Goal: Task Accomplishment & Management: Manage account settings

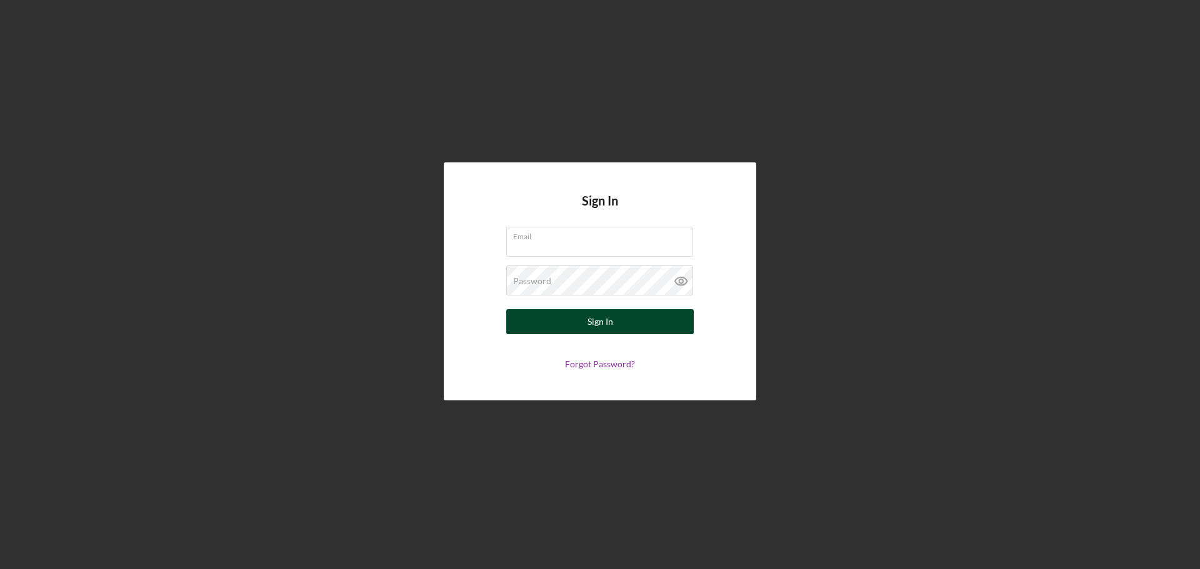
type input "[PERSON_NAME][EMAIL_ADDRESS][DOMAIN_NAME]"
click at [605, 322] on div "Sign In" at bounding box center [600, 321] width 26 height 25
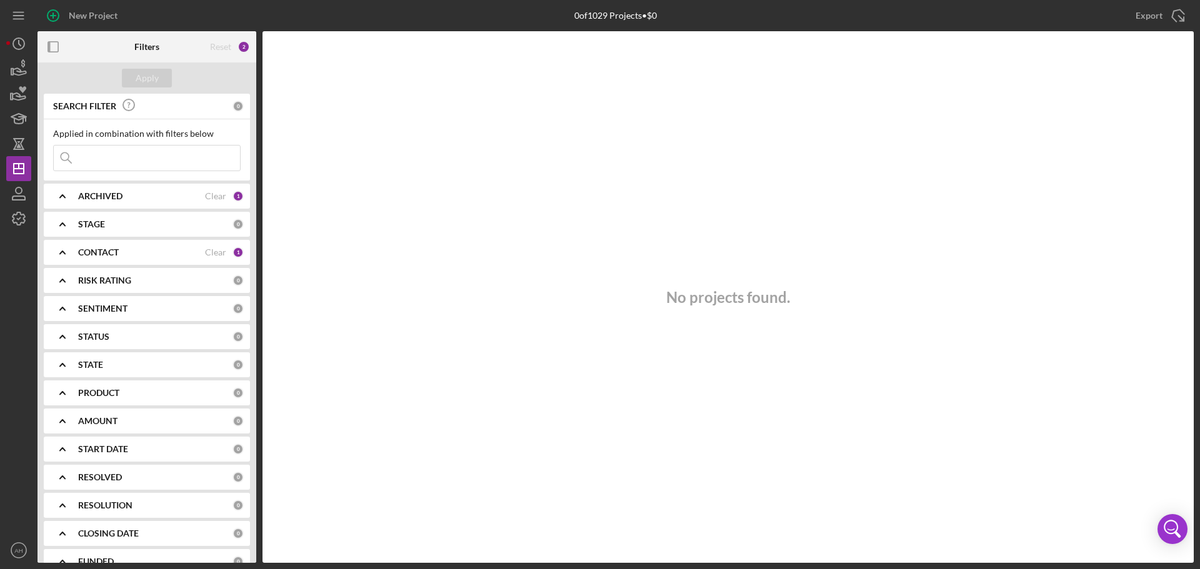
click at [66, 249] on icon "Icon/Expander" at bounding box center [62, 252] width 31 height 31
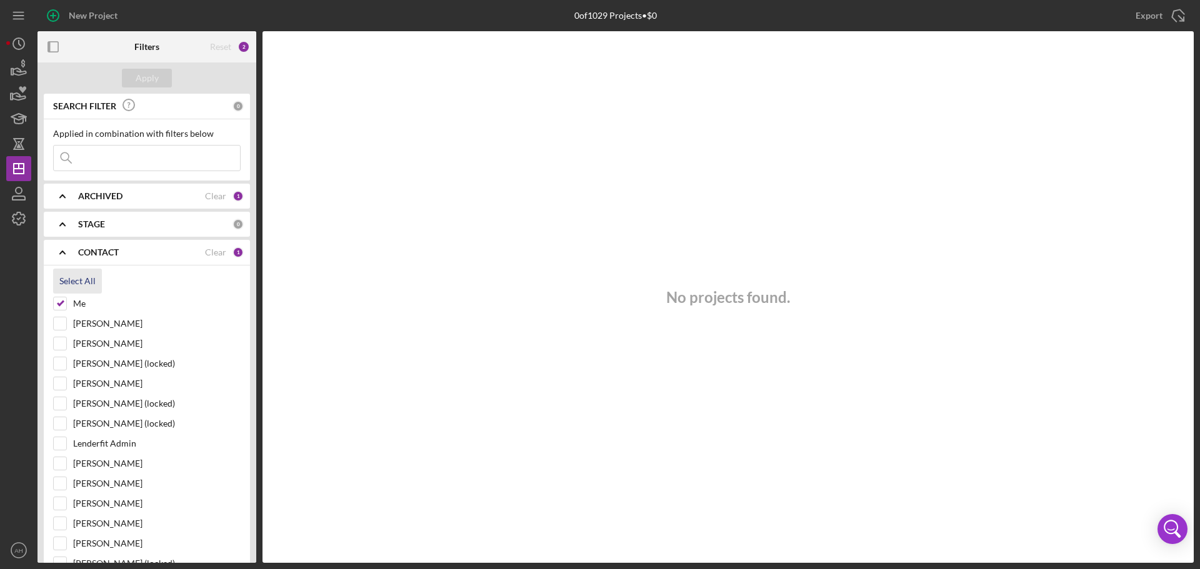
click at [74, 283] on div "Select All" at bounding box center [77, 281] width 36 height 25
checkbox input "true"
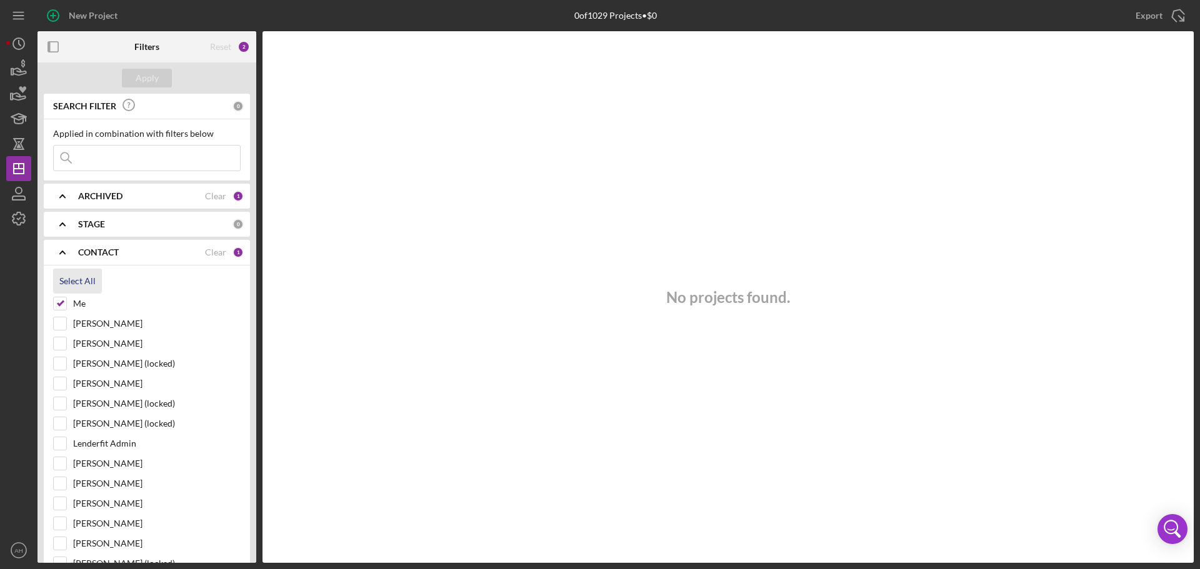
checkbox input "true"
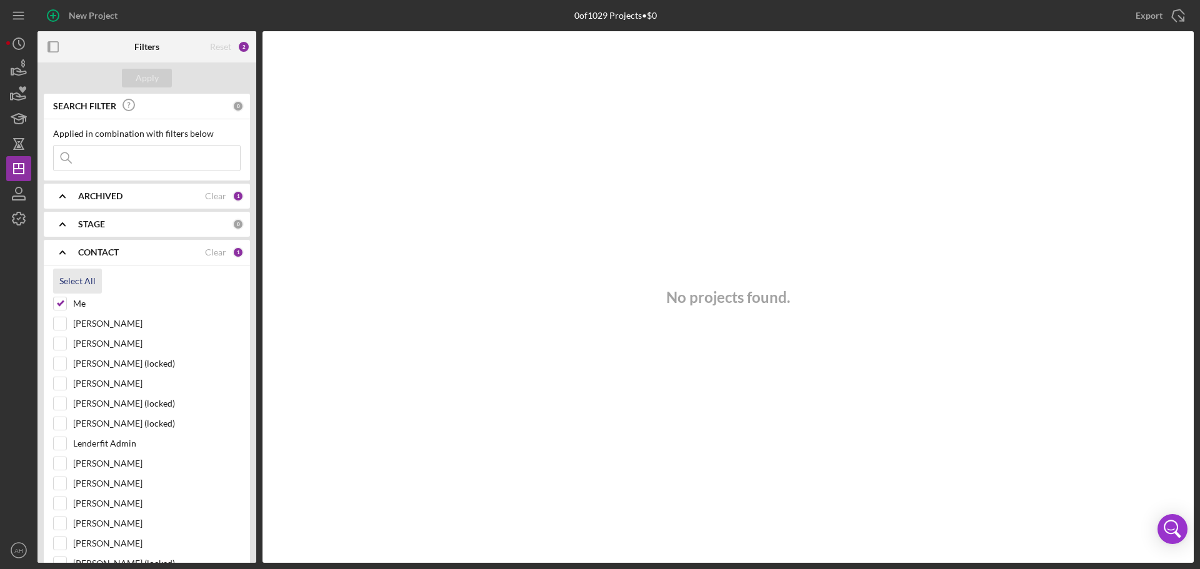
checkbox input "true"
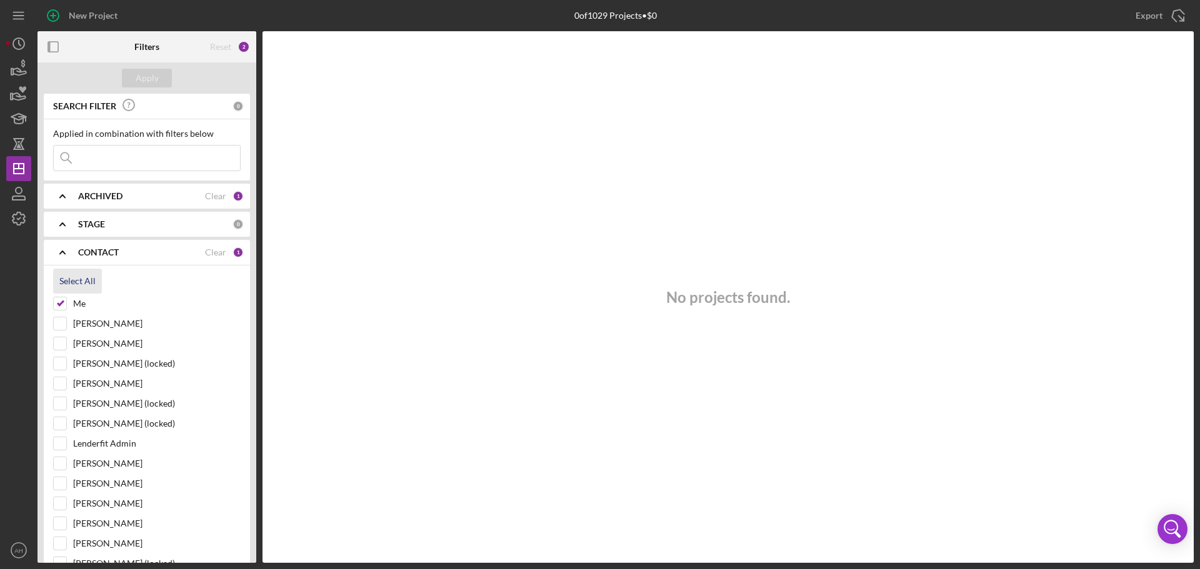
checkbox input "true"
click at [137, 76] on div "Apply" at bounding box center [147, 78] width 23 height 19
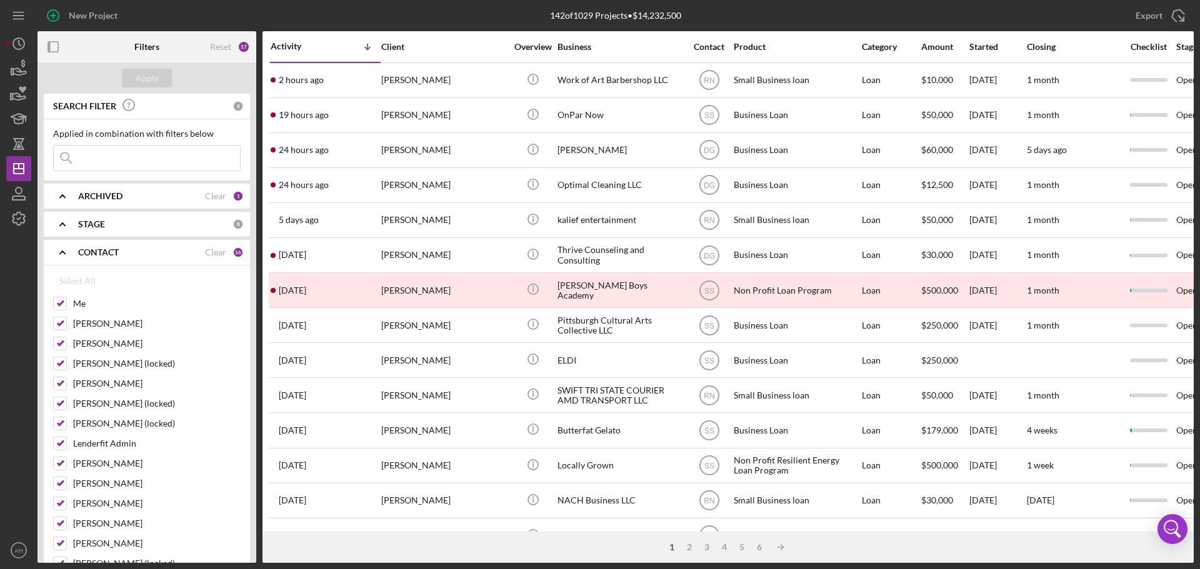
click at [122, 157] on input at bounding box center [147, 158] width 186 height 25
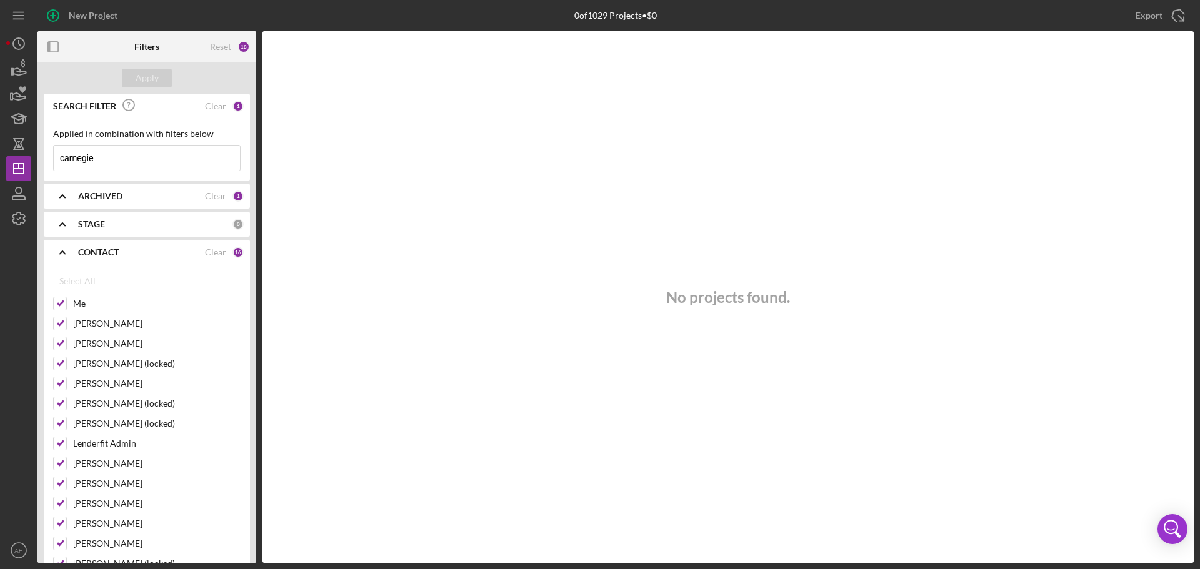
drag, startPoint x: 102, startPoint y: 154, endPoint x: 0, endPoint y: 149, distance: 102.0
click at [0, 149] on div "New Project 0 of 1029 Projects • $0 Export Icon/Export Filters Reset 18 Apply S…" at bounding box center [600, 284] width 1200 height 569
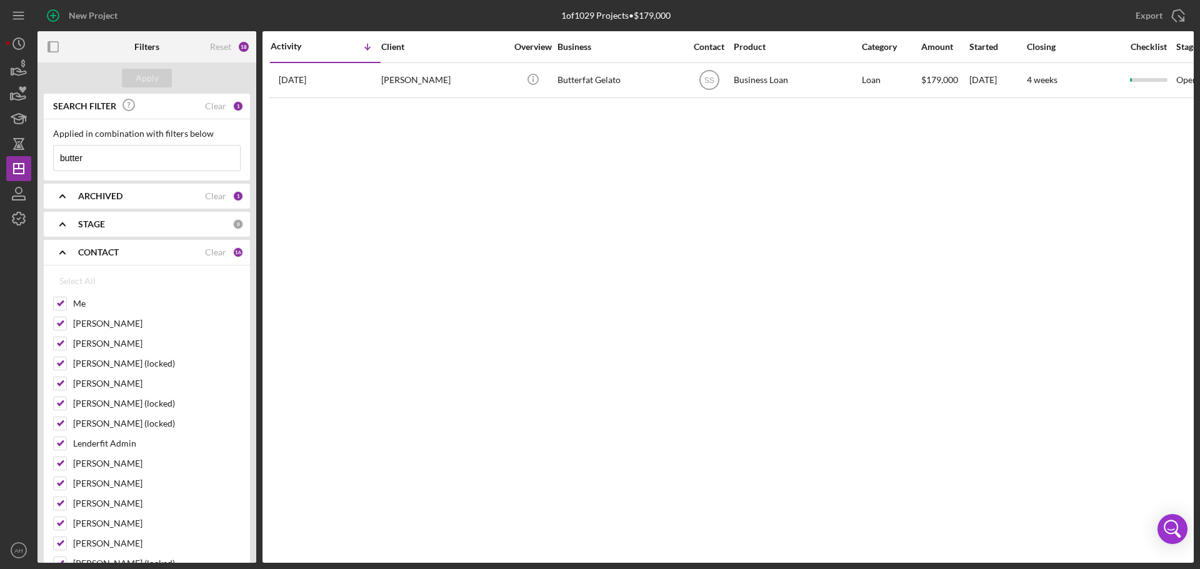
drag, startPoint x: 81, startPoint y: 155, endPoint x: 0, endPoint y: 172, distance: 83.1
click at [0, 172] on div "New Project 1 of 1029 Projects • $179,000 Export Icon/Export Filters Reset 18 A…" at bounding box center [600, 284] width 1200 height 569
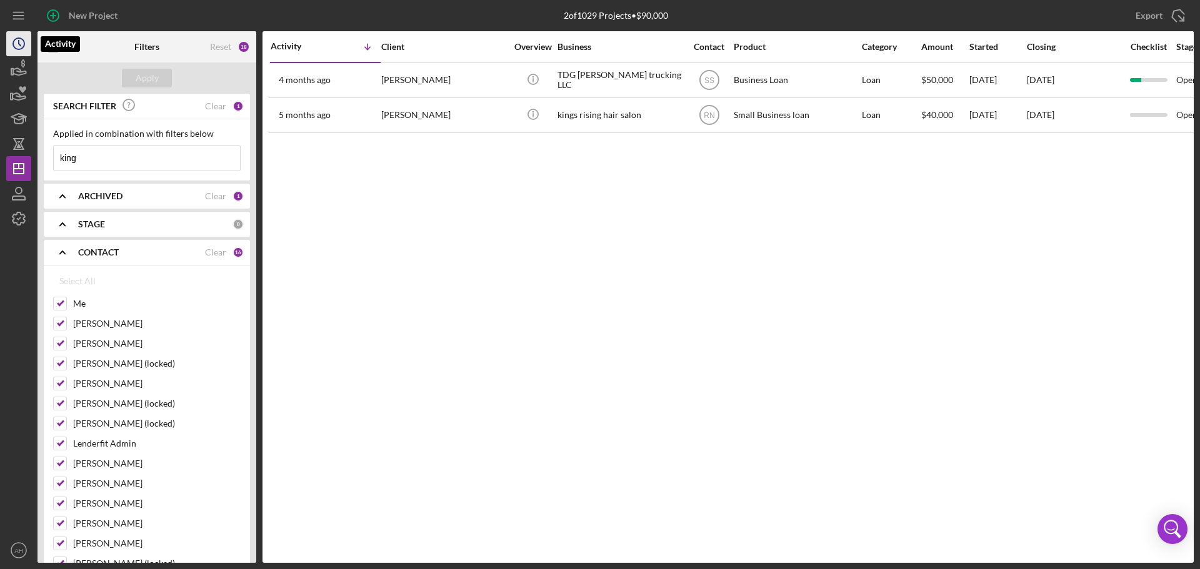
type input "king"
click at [19, 44] on polyline "button" at bounding box center [20, 43] width 2 height 5
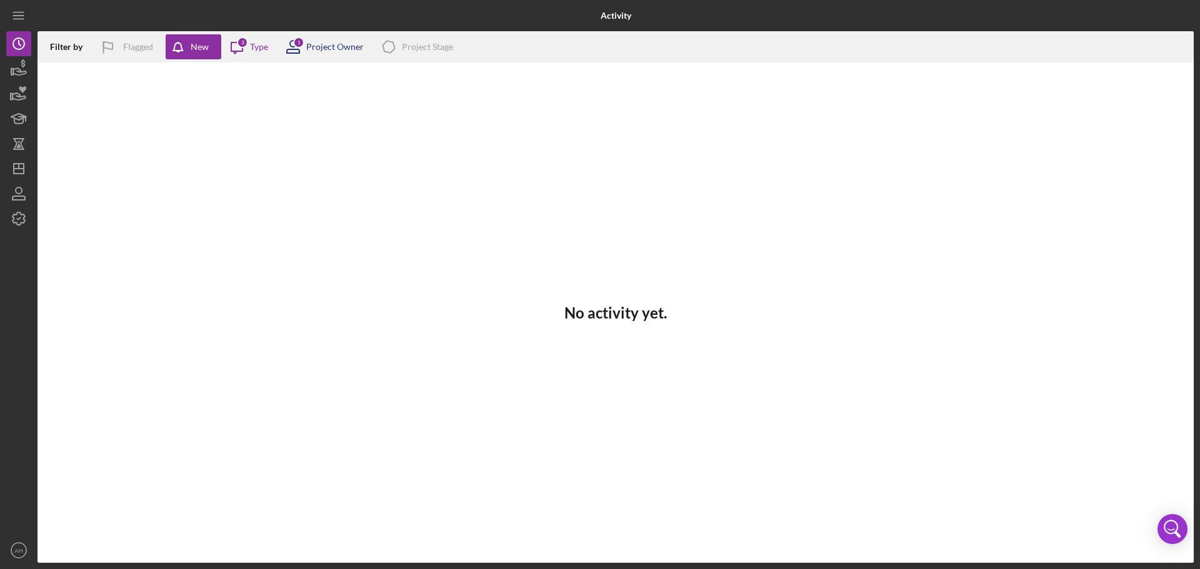
click at [323, 51] on div "Project Owner" at bounding box center [334, 47] width 57 height 10
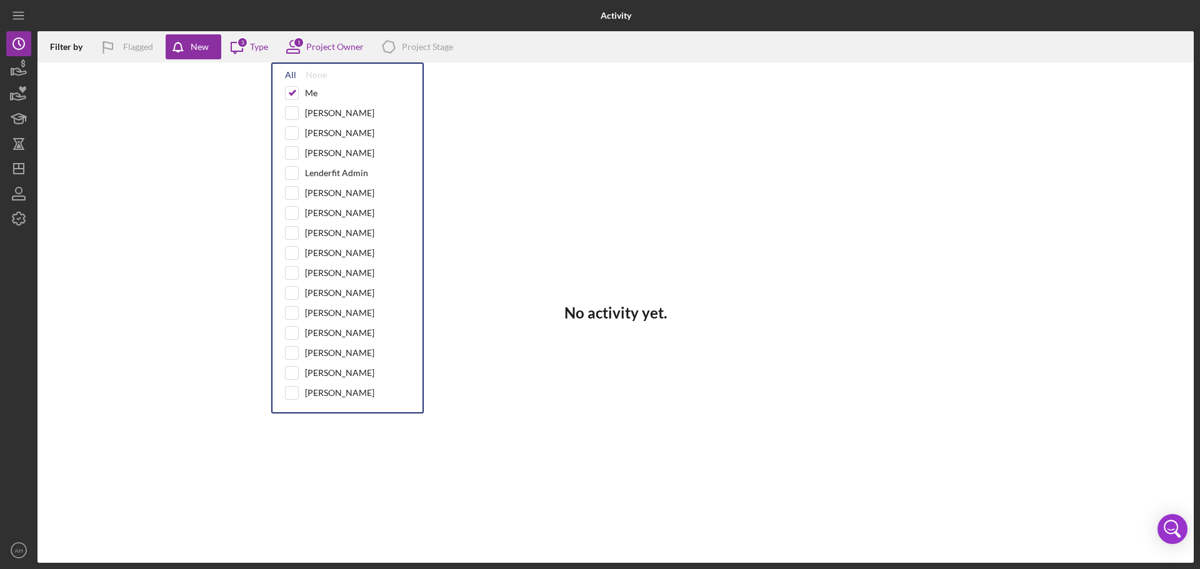
click at [293, 74] on div "All" at bounding box center [290, 75] width 11 height 10
checkbox input "true"
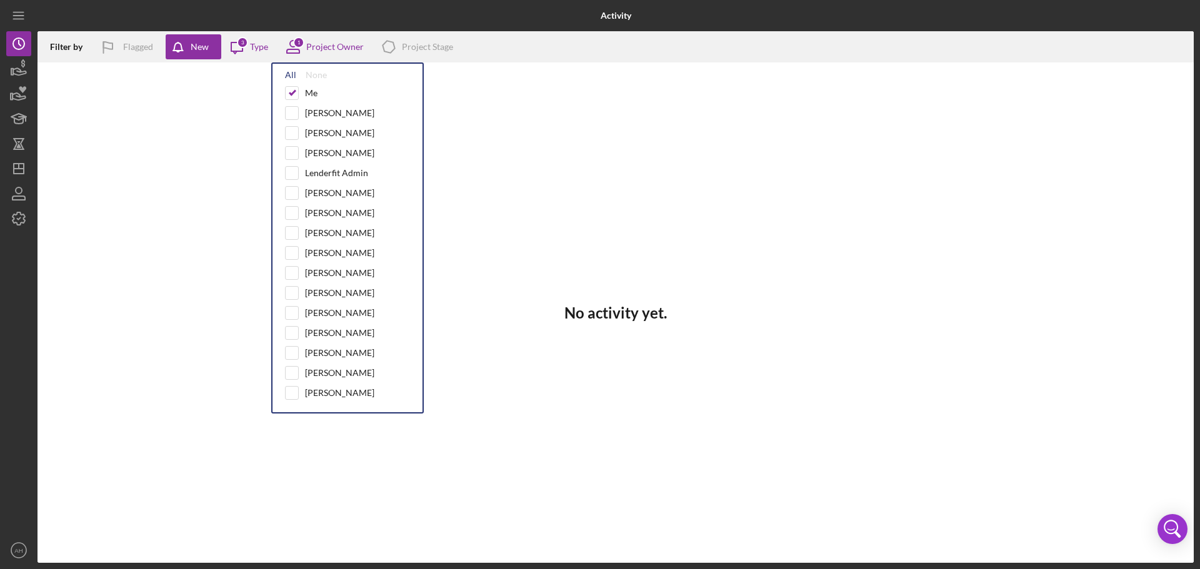
checkbox input "true"
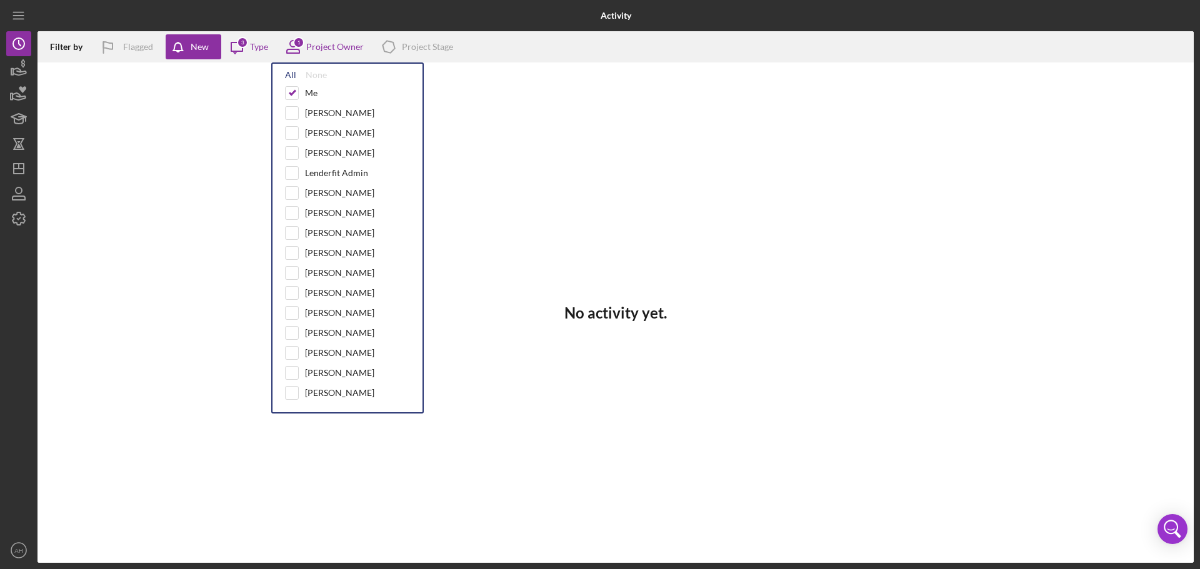
checkbox input "true"
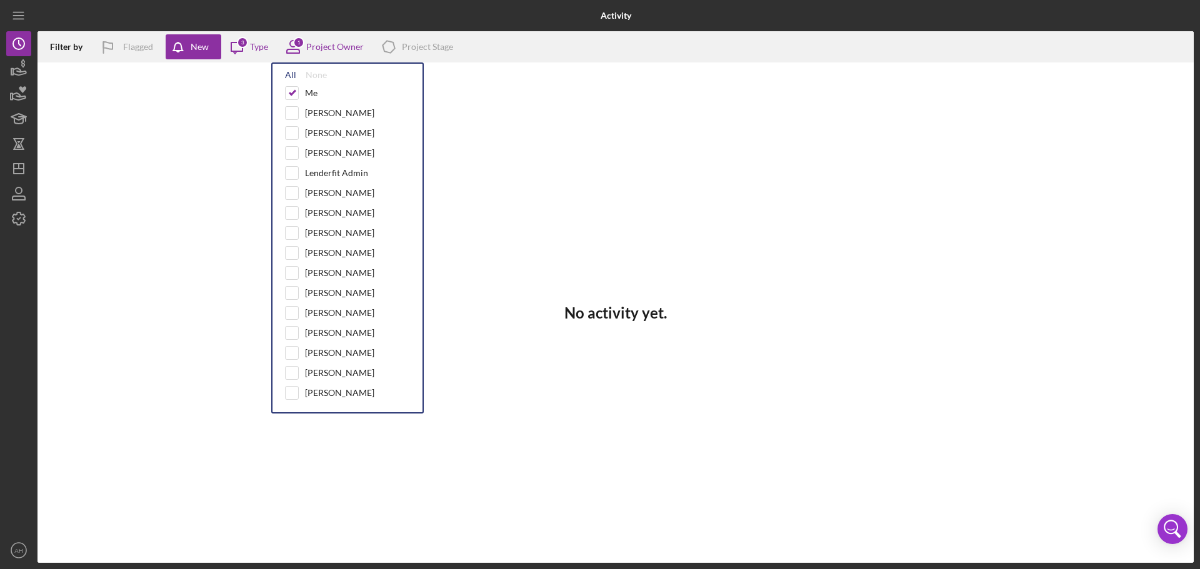
checkbox input "true"
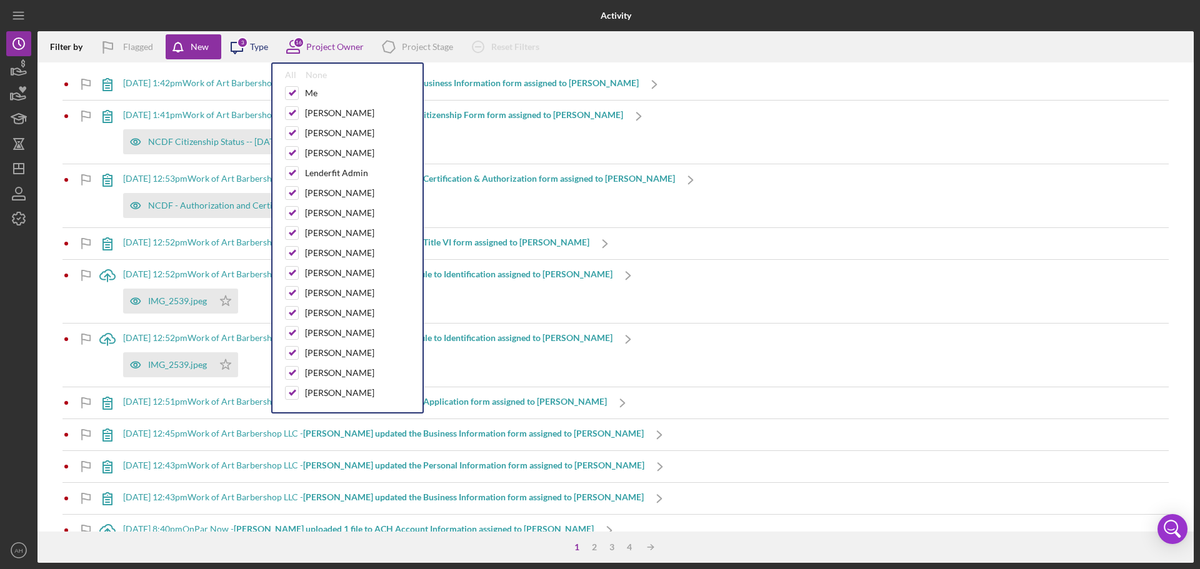
click at [242, 46] on div "3" at bounding box center [242, 42] width 11 height 11
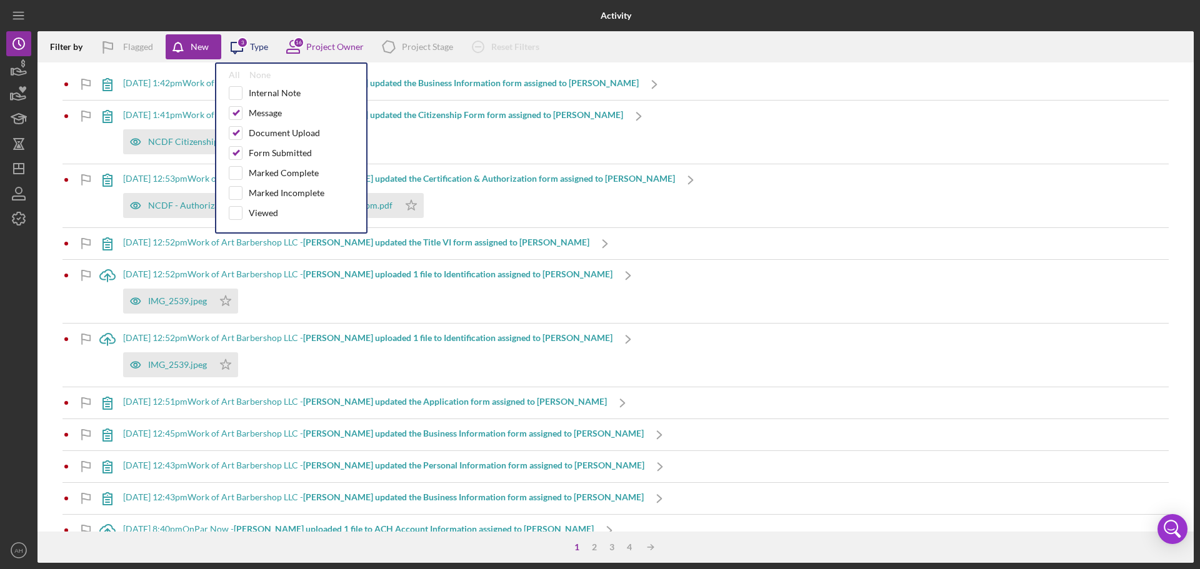
click at [242, 46] on div "3" at bounding box center [242, 42] width 11 height 11
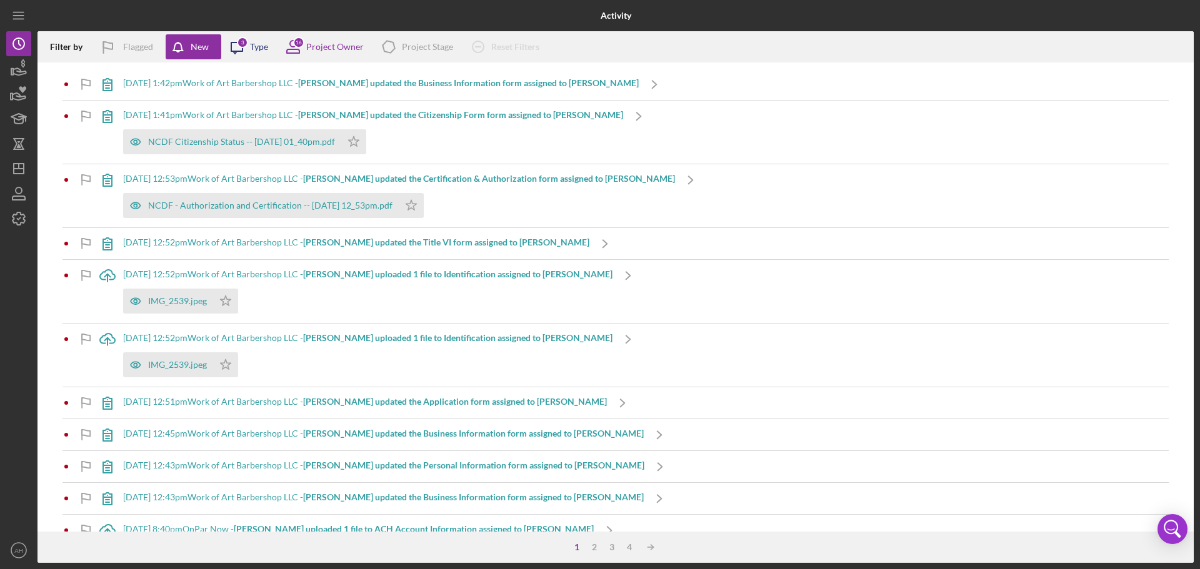
click at [242, 46] on div "3" at bounding box center [242, 42] width 11 height 11
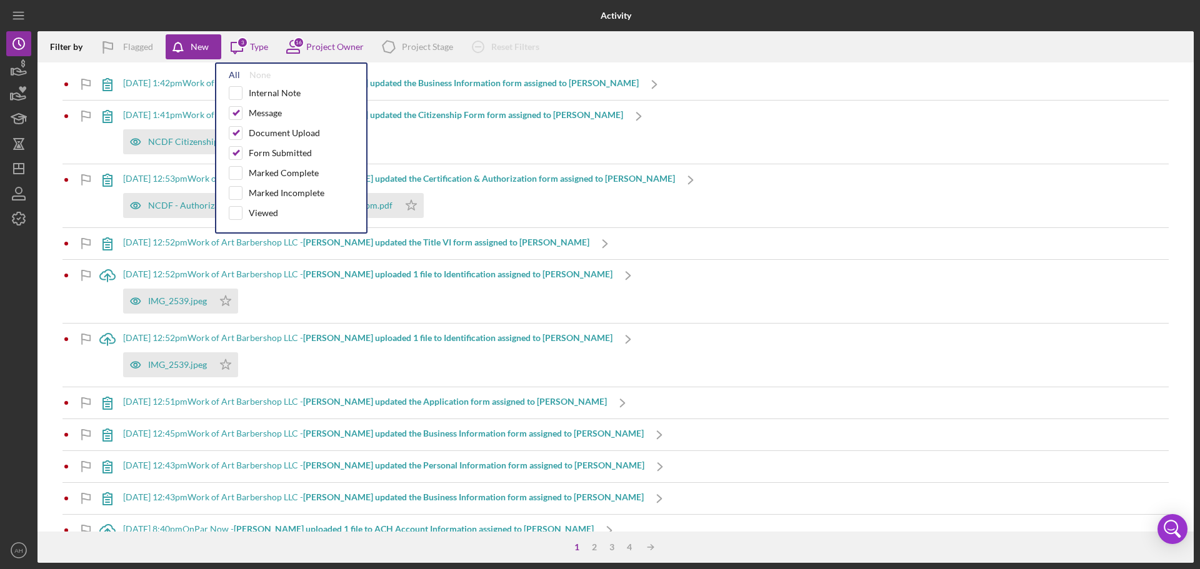
click at [236, 76] on div "All" at bounding box center [234, 75] width 11 height 10
checkbox input "true"
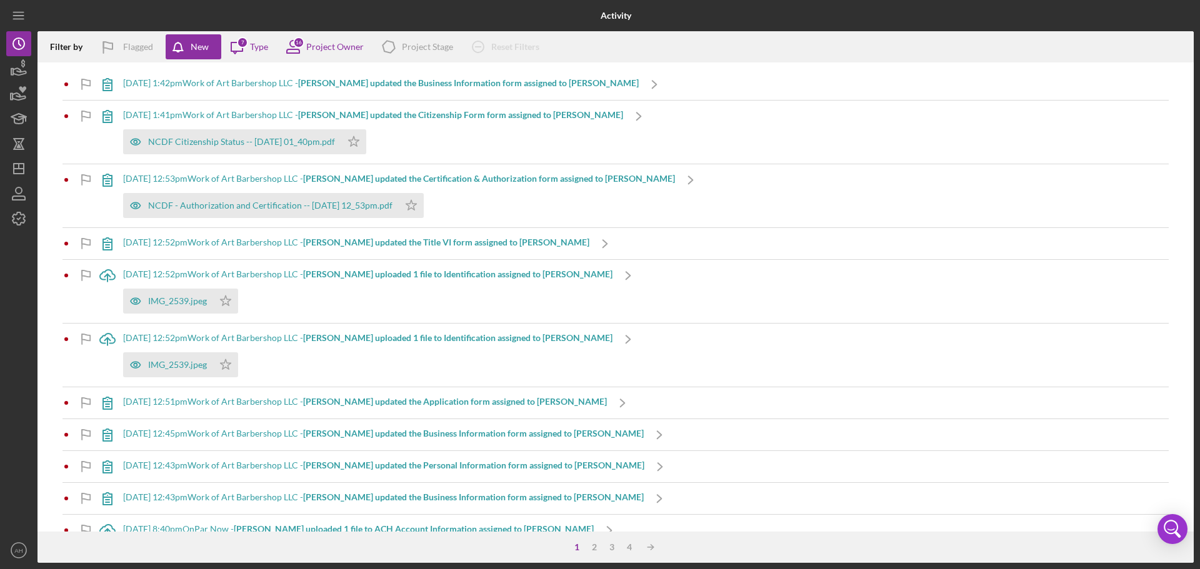
click at [699, 89] on div "[DATE] 1:42pm Work of Art Barbershop LLC - [PERSON_NAME] updated the Business I…" at bounding box center [615, 84] width 1106 height 31
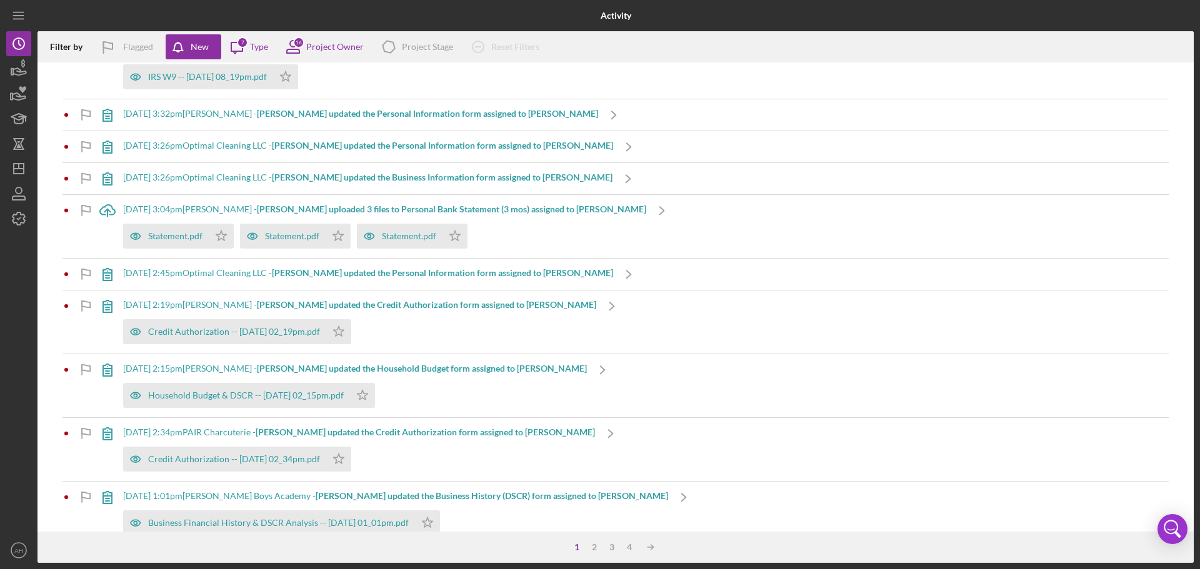
scroll to position [625, 0]
